Goal: Navigation & Orientation: Find specific page/section

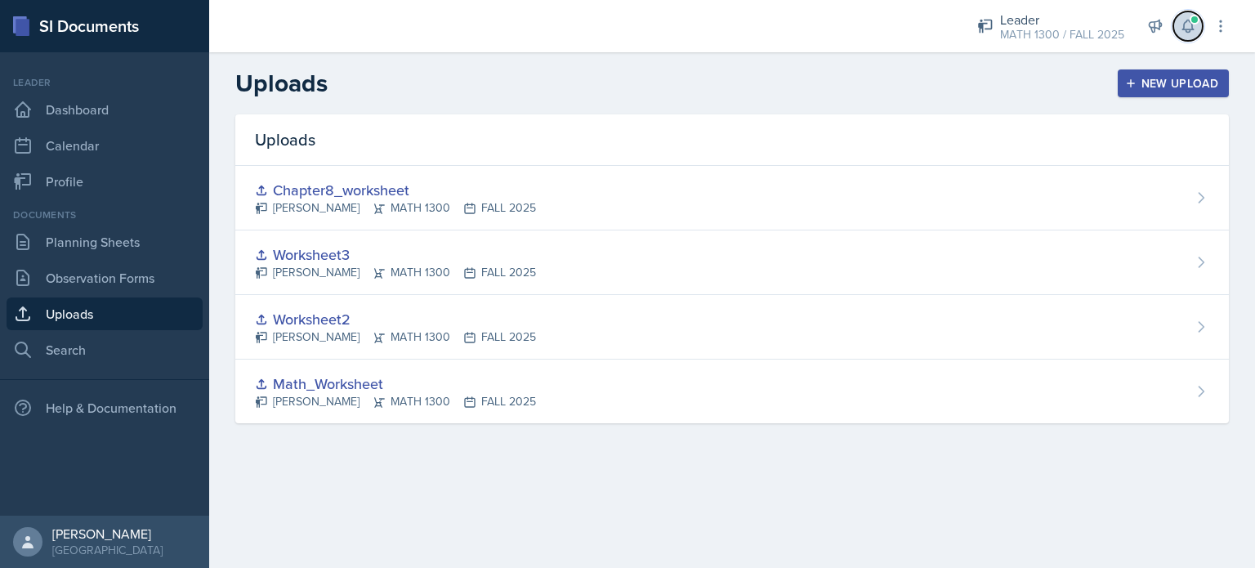
click at [1191, 23] on span at bounding box center [1195, 20] width 10 height 10
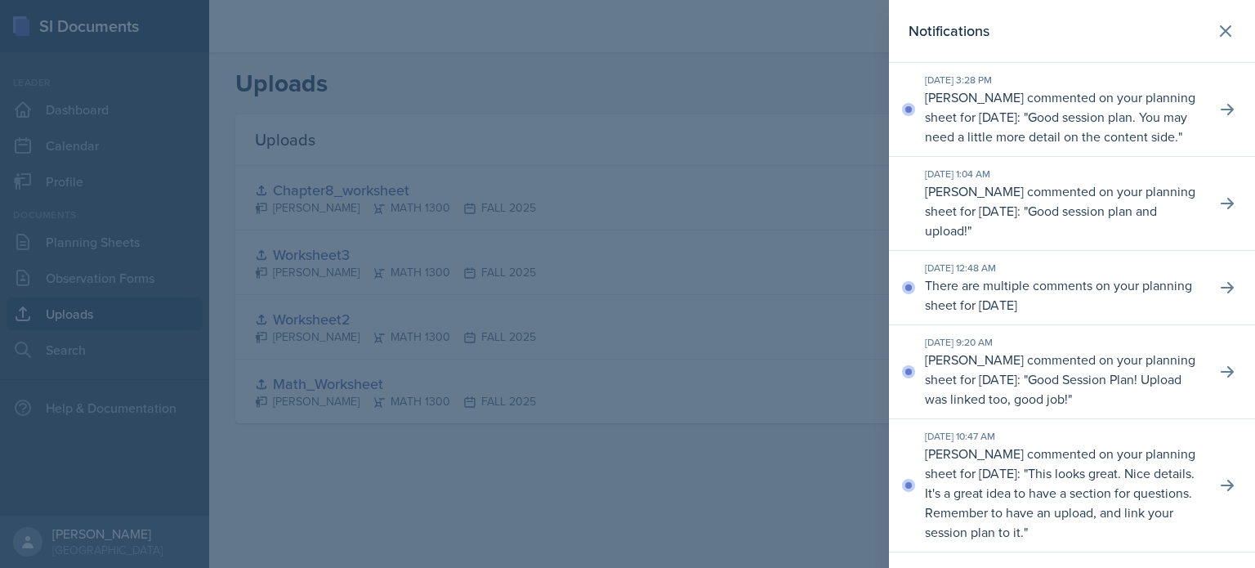
click at [569, 107] on div at bounding box center [627, 284] width 1255 height 568
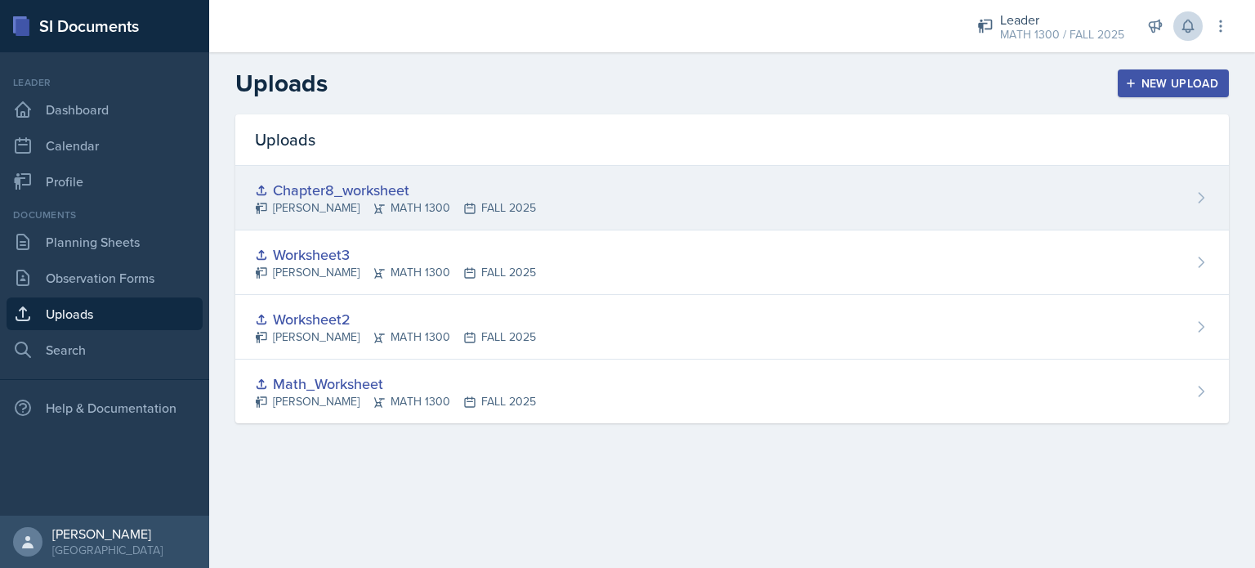
click at [357, 186] on div "Chapter8_worksheet" at bounding box center [395, 190] width 281 height 22
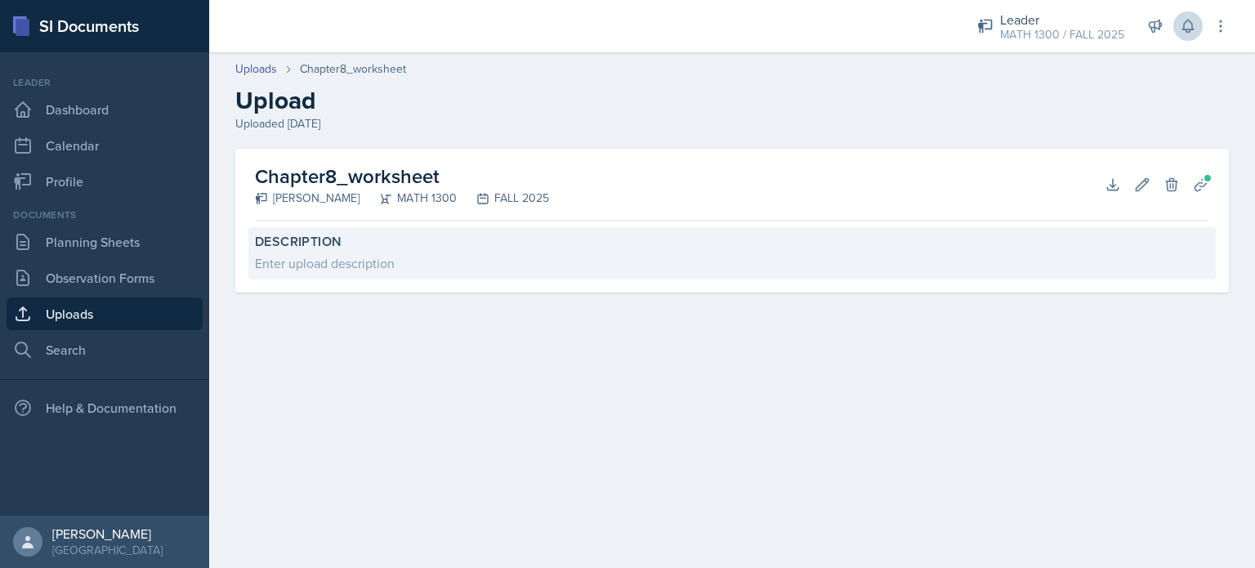
click at [363, 261] on div "Enter upload description" at bounding box center [732, 263] width 955 height 20
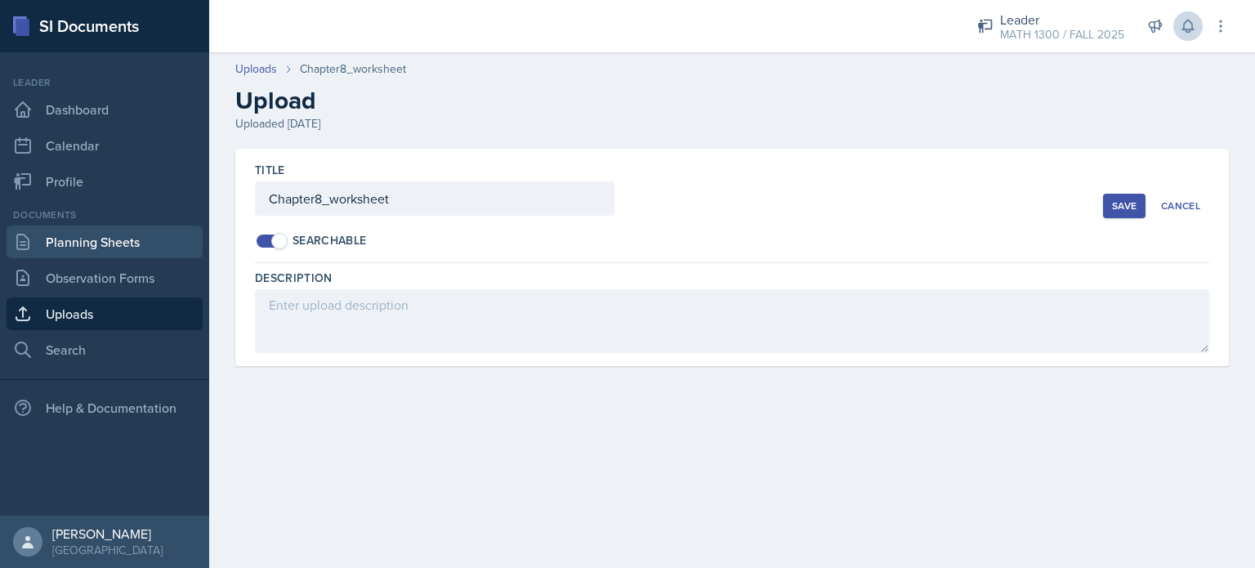
click at [80, 244] on link "Planning Sheets" at bounding box center [105, 242] width 196 height 33
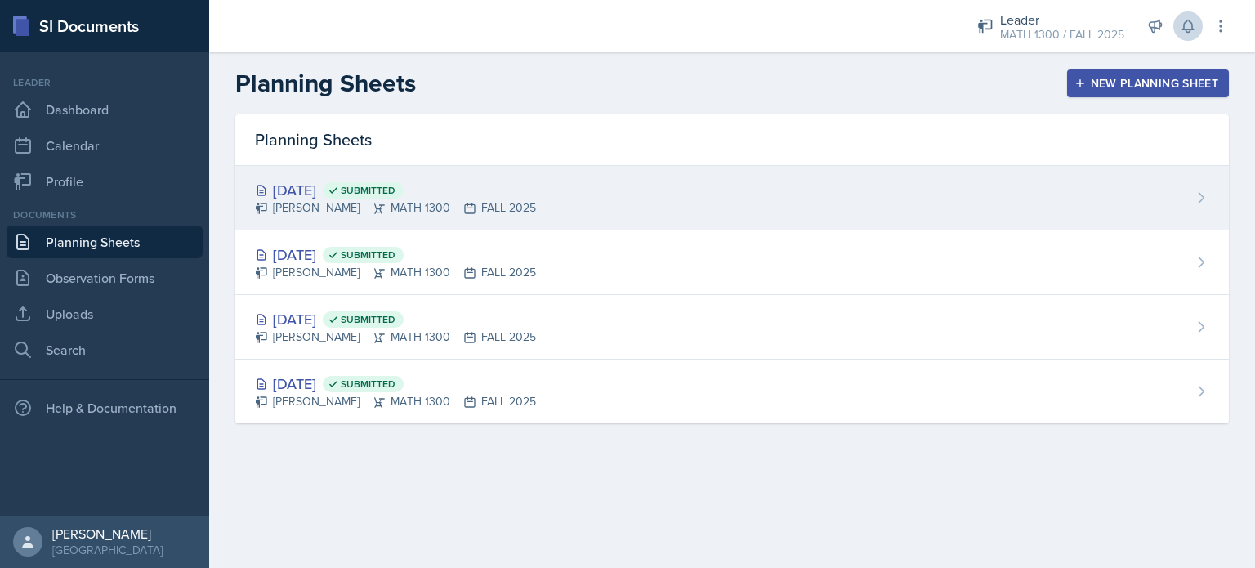
click at [299, 194] on div "[DATE] Submitted" at bounding box center [395, 190] width 281 height 22
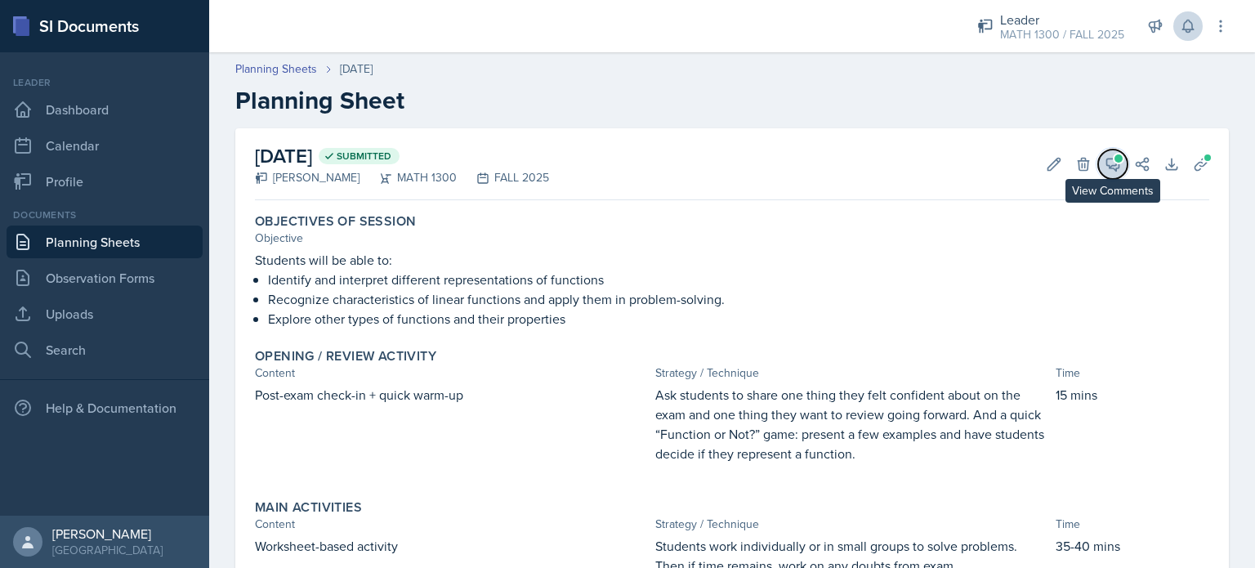
click at [1107, 159] on icon at bounding box center [1113, 165] width 12 height 12
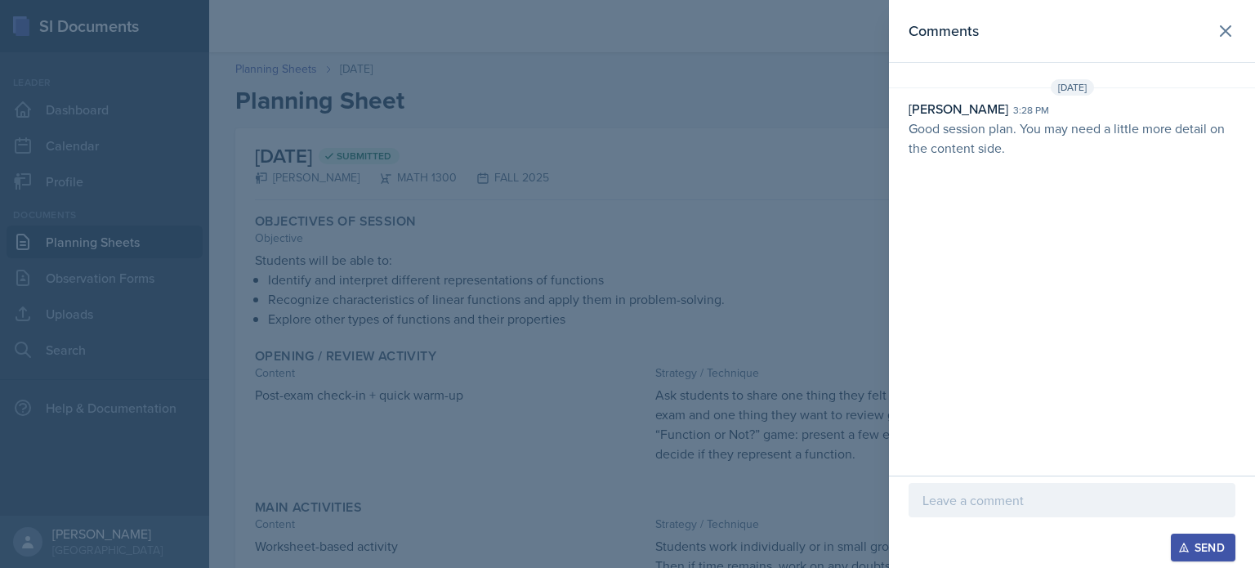
click at [396, 234] on div at bounding box center [627, 284] width 1255 height 568
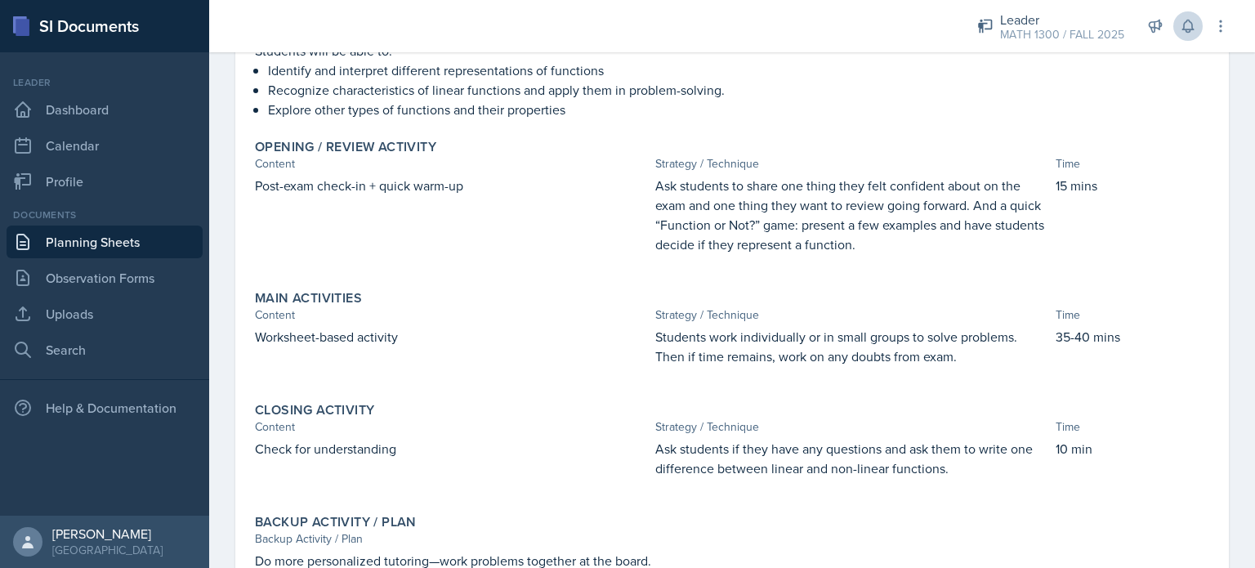
scroll to position [211, 0]
click at [82, 110] on link "Dashboard" at bounding box center [105, 109] width 196 height 33
